Goal: Transaction & Acquisition: Subscribe to service/newsletter

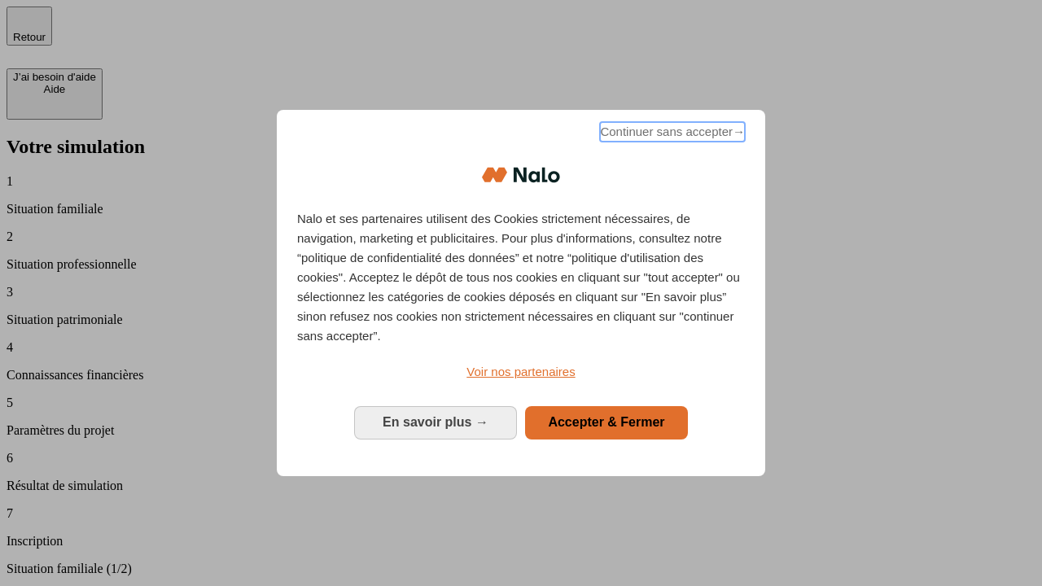
click at [671, 134] on span "Continuer sans accepter →" at bounding box center [672, 132] width 145 height 20
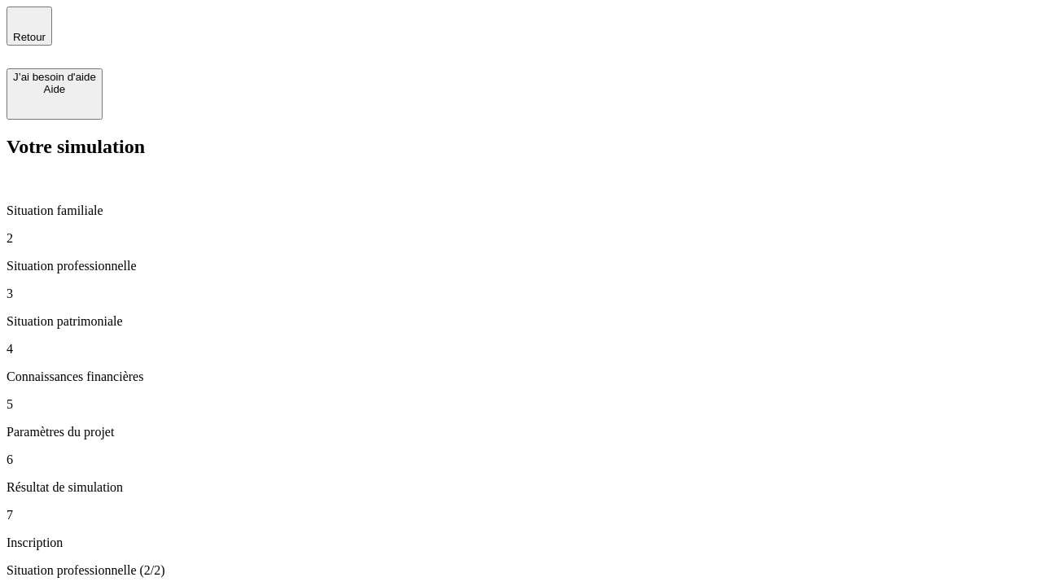
type input "30 000"
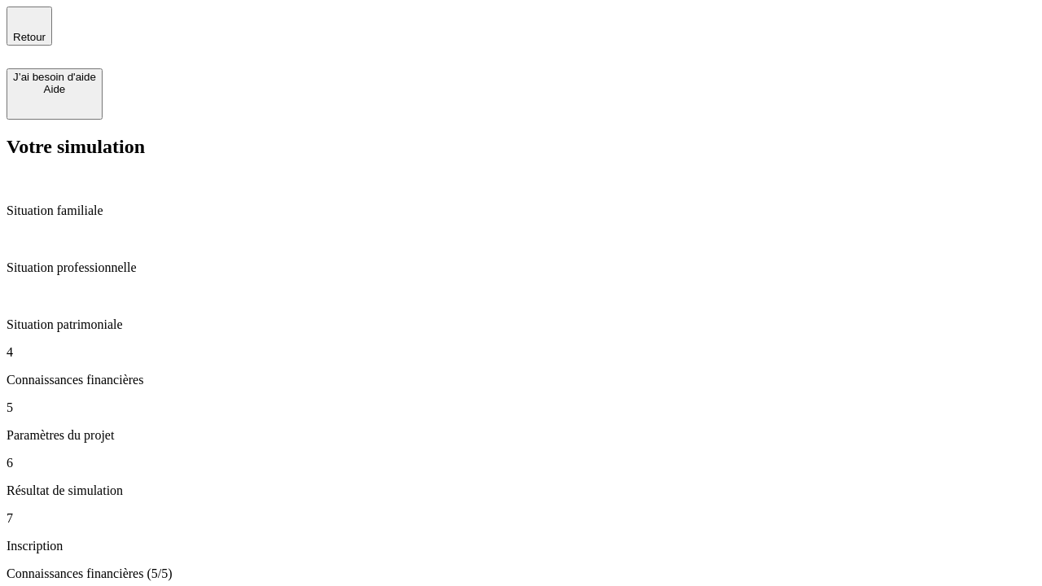
type input "25"
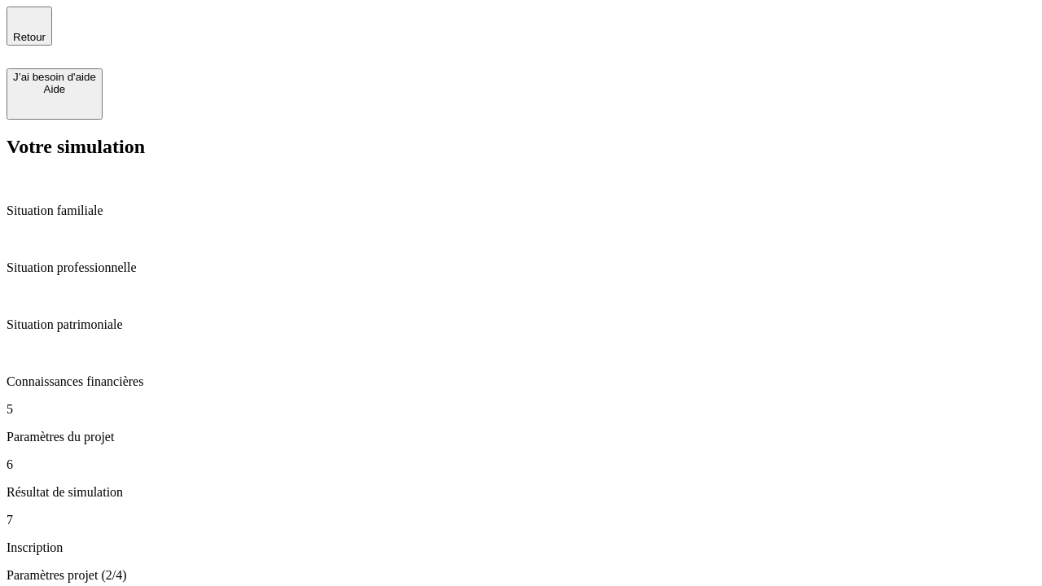
type input "1 000"
type input "640"
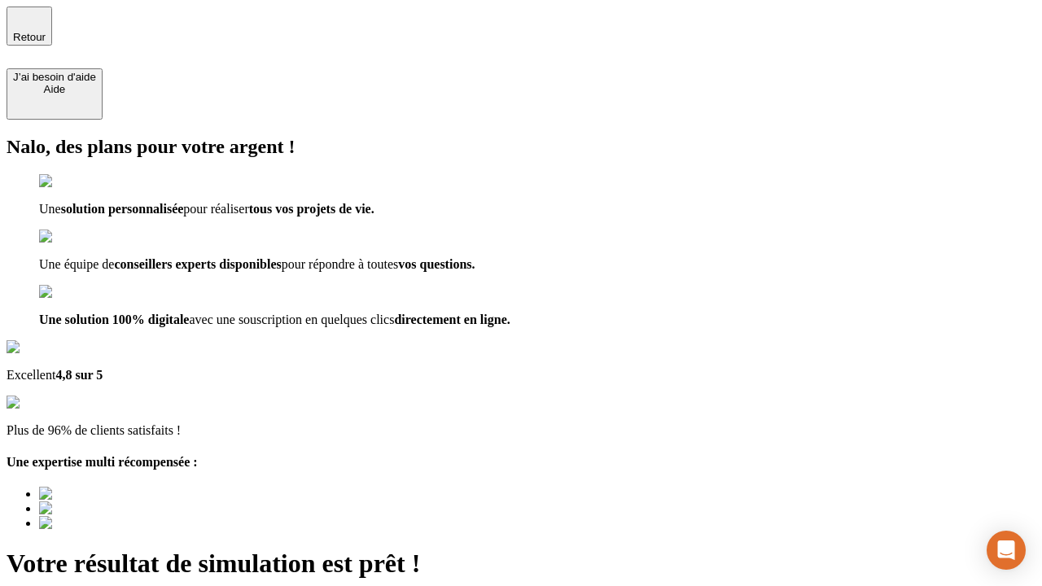
type input "[EMAIL_ADDRESS][PERSON_NAME][DOMAIN_NAME]"
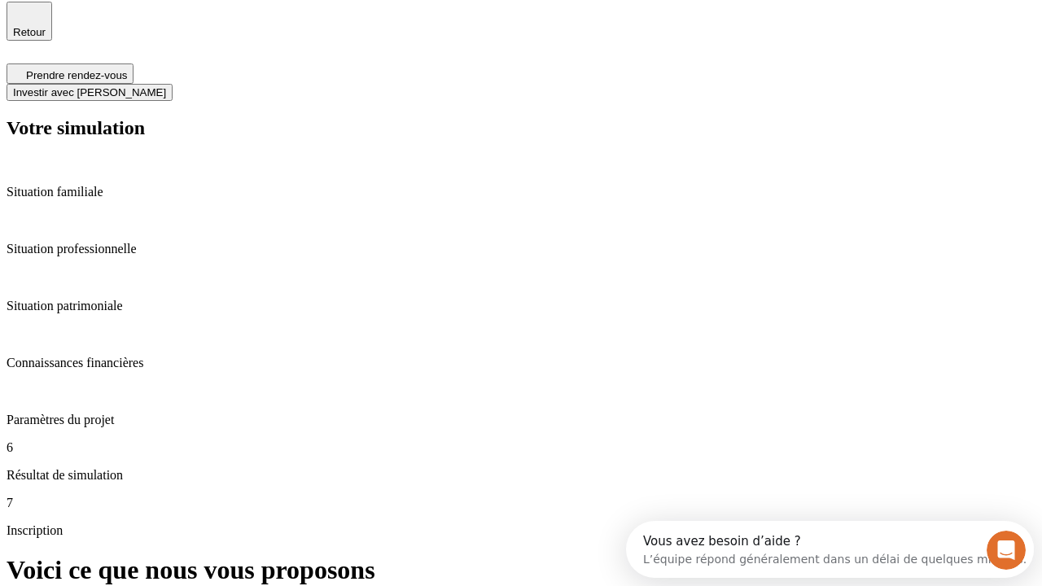
click at [166, 86] on span "Investir avec [PERSON_NAME]" at bounding box center [89, 92] width 153 height 12
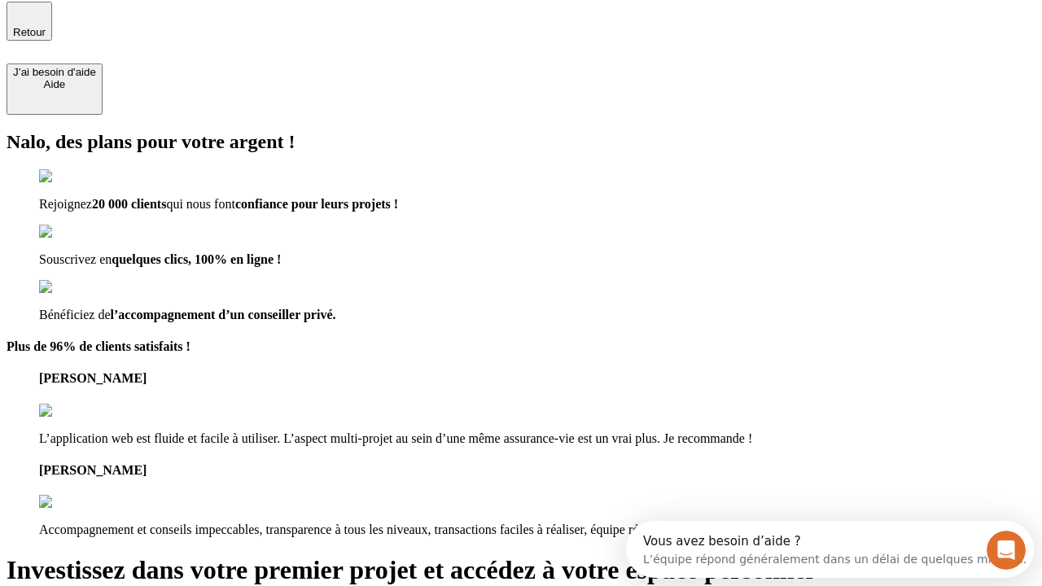
scroll to position [3, 0]
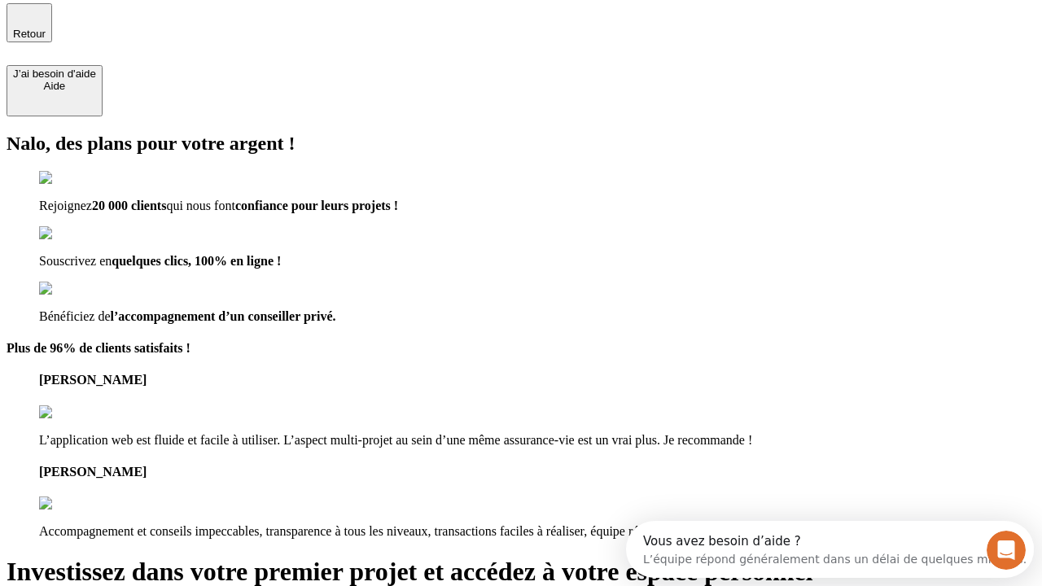
type input "abc"
